Goal: Check status

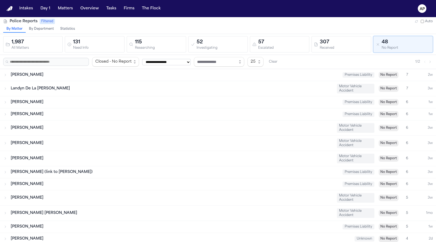
click at [69, 29] on button "Statistics" at bounding box center [67, 29] width 21 height 7
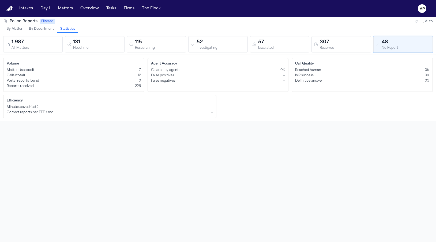
click at [53, 68] on div "Volume Matters (scoped) 7 Calls (total) 12 Portal reports found 0 Reports recei…" at bounding box center [73, 75] width 141 height 34
